Goal: Obtain resource: Obtain resource

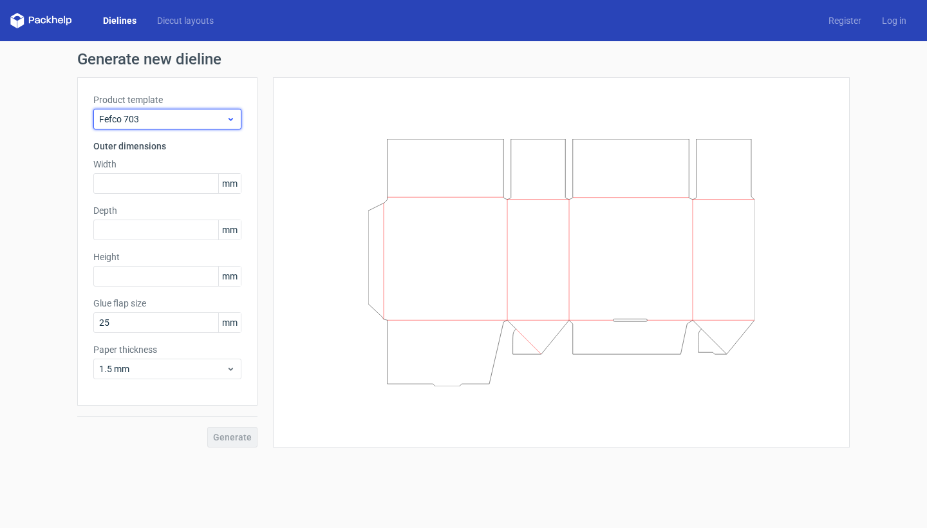
click at [218, 124] on span "Fefco 703" at bounding box center [162, 119] width 127 height 13
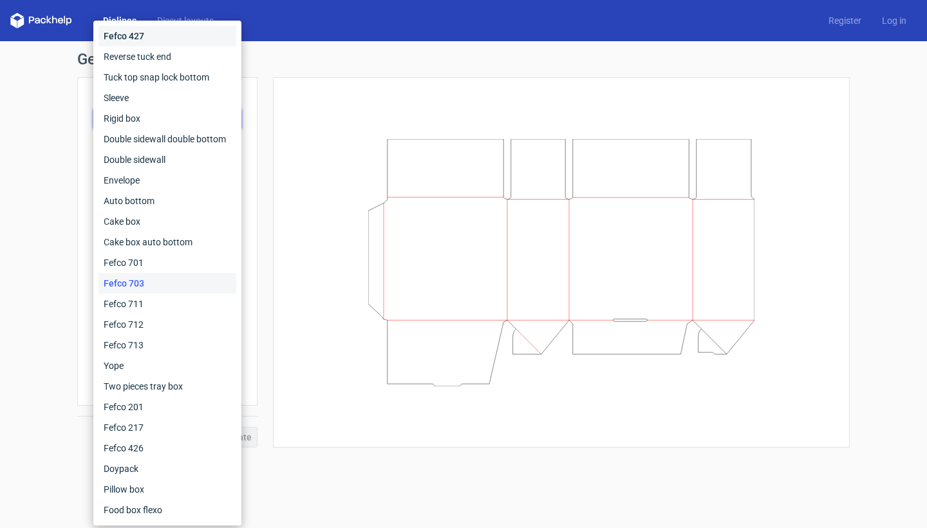
click at [164, 40] on div "Fefco 427" at bounding box center [168, 36] width 138 height 21
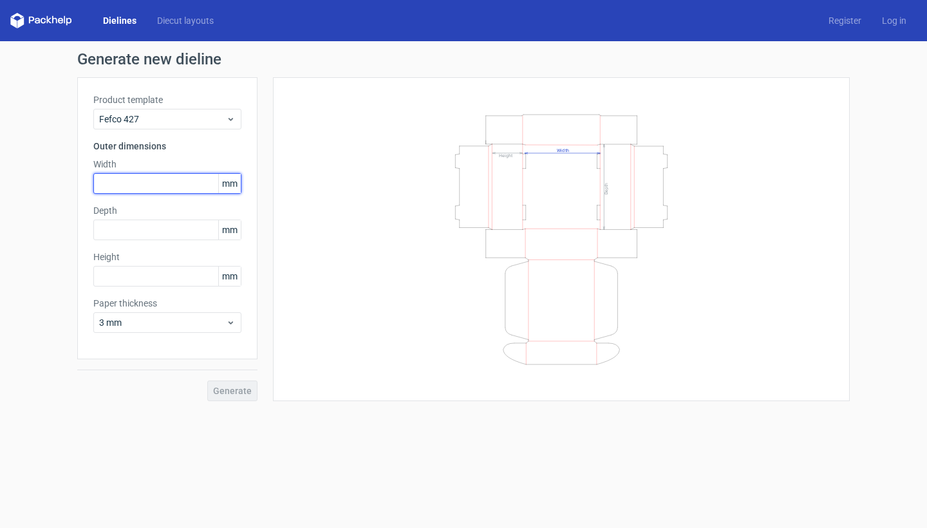
click at [164, 178] on input "text" at bounding box center [167, 183] width 148 height 21
type input "380"
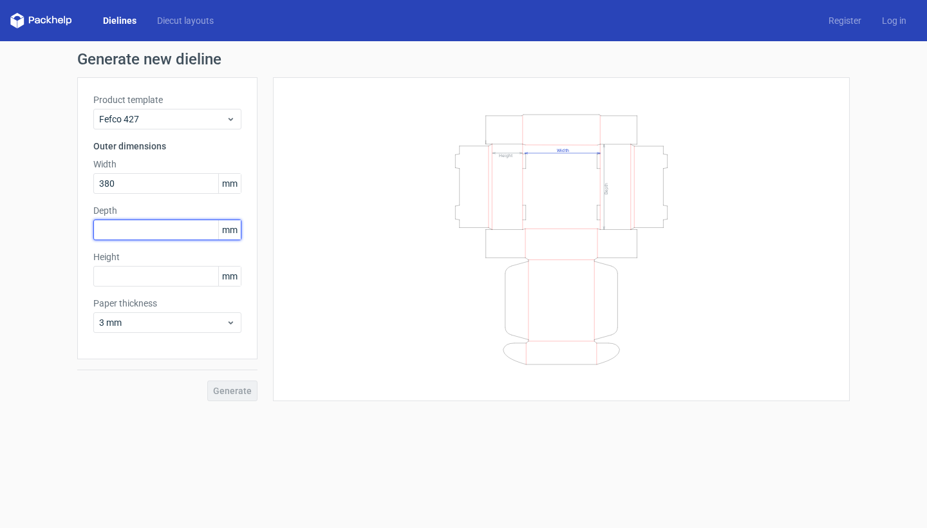
click at [148, 232] on input "text" at bounding box center [167, 230] width 148 height 21
type input "290"
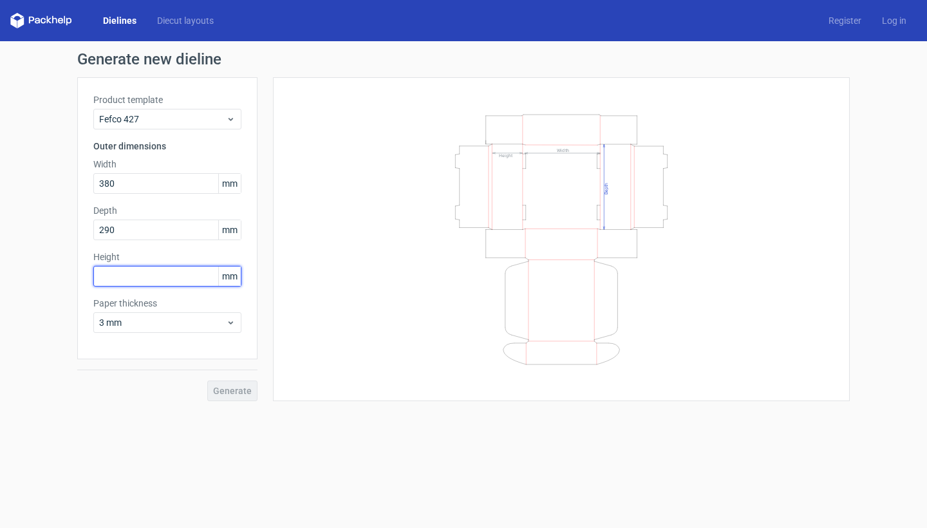
click at [140, 274] on input "text" at bounding box center [167, 276] width 148 height 21
type input "143"
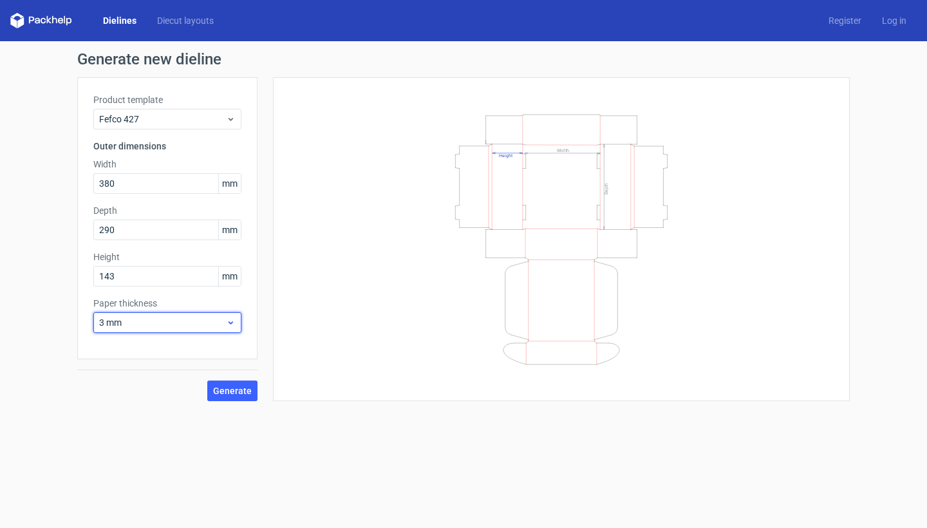
click at [193, 318] on span "3 mm" at bounding box center [162, 322] width 127 height 13
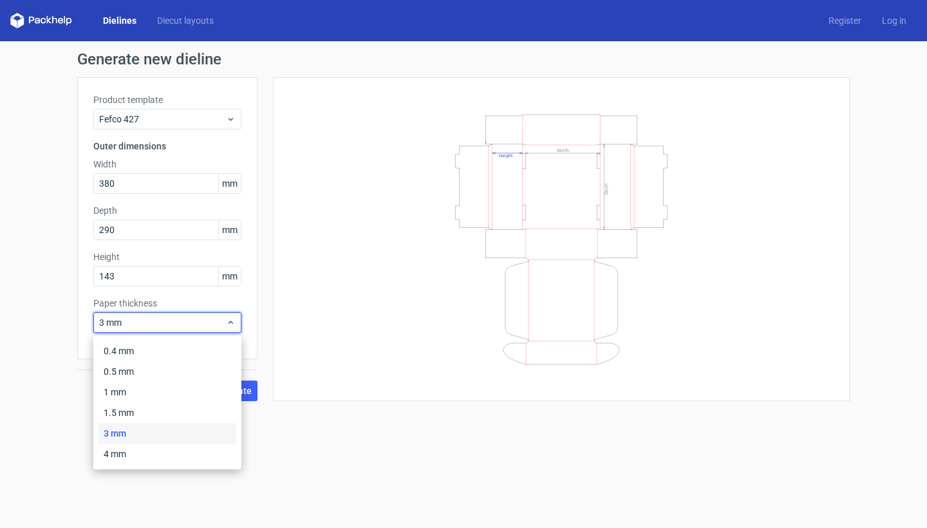
click at [68, 399] on div "Generate new dieline Product template Fefco 427 Outer dimensions Width 380 mm D…" at bounding box center [463, 226] width 927 height 370
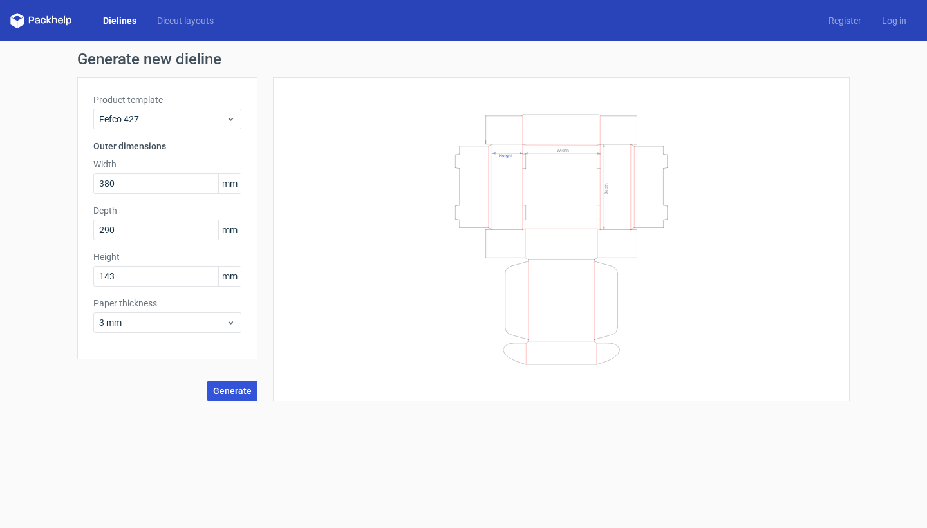
click at [236, 389] on span "Generate" at bounding box center [232, 390] width 39 height 9
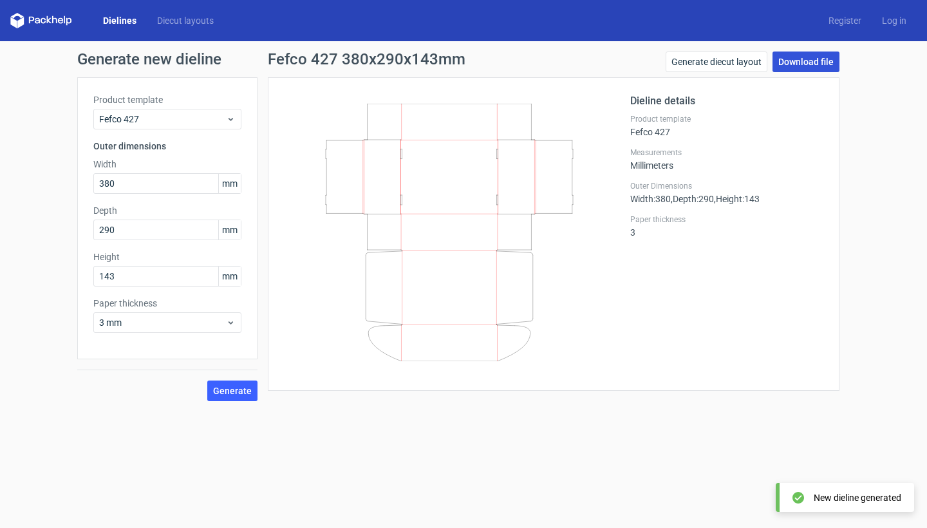
click at [802, 61] on link "Download file" at bounding box center [806, 62] width 67 height 21
